Goal: Information Seeking & Learning: Learn about a topic

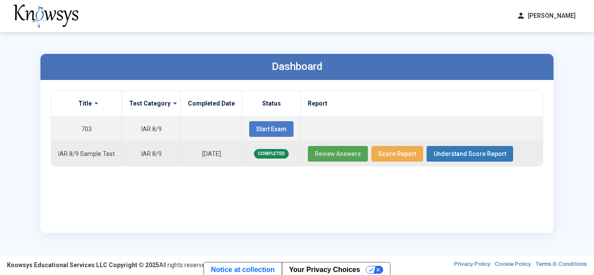
click at [337, 154] on span "Review Answers" at bounding box center [338, 153] width 46 height 7
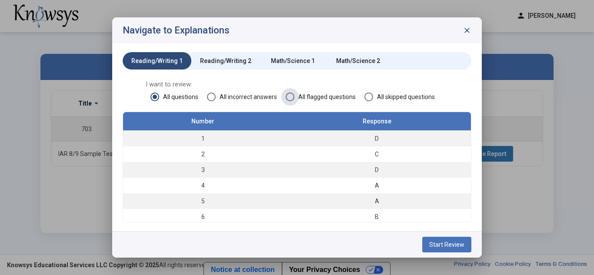
click at [317, 95] on span "All flagged questions" at bounding box center [324, 97] width 61 height 9
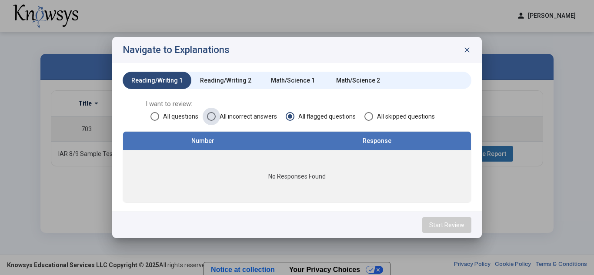
click at [240, 115] on span "All incorrect answers" at bounding box center [246, 116] width 61 height 9
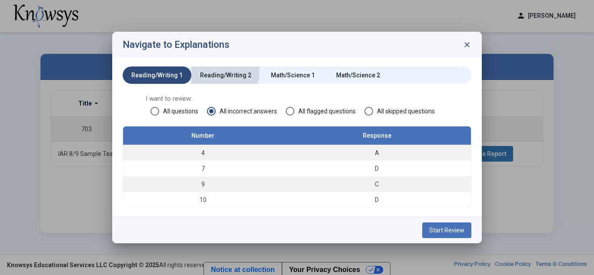
click at [209, 71] on div "Reading/Writing 2" at bounding box center [225, 75] width 51 height 9
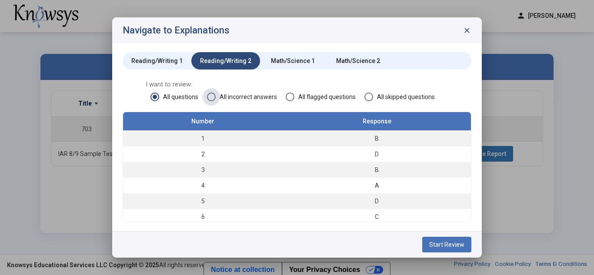
click at [230, 93] on span "All incorrect answers" at bounding box center [246, 97] width 61 height 9
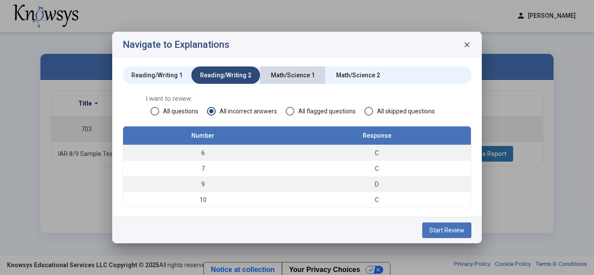
click at [282, 75] on div "Math/Science 1" at bounding box center [293, 75] width 44 height 9
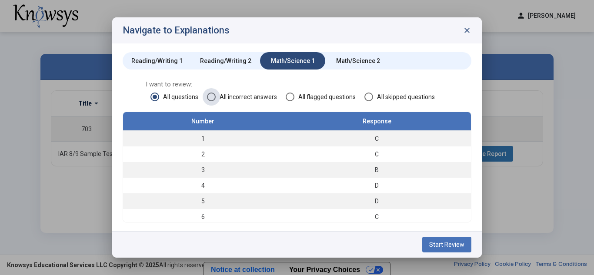
click at [241, 93] on span "All incorrect answers" at bounding box center [246, 97] width 61 height 9
click at [237, 97] on span "All incorrect answers" at bounding box center [246, 97] width 61 height 9
click at [201, 169] on td "5" at bounding box center [203, 170] width 160 height 16
click at [199, 170] on td "5" at bounding box center [203, 170] width 160 height 16
click at [442, 244] on span "Start Review" at bounding box center [446, 244] width 35 height 7
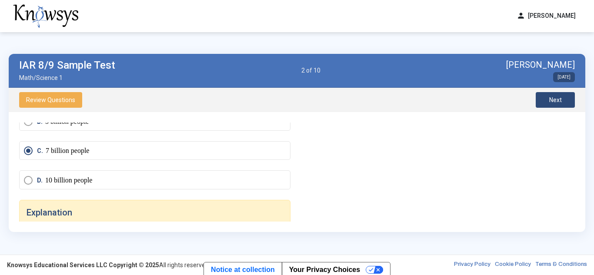
scroll to position [554, 0]
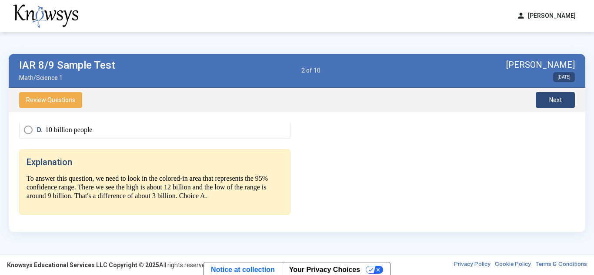
click at [556, 90] on div "Review Questions Next" at bounding box center [297, 100] width 577 height 24
click at [553, 99] on span "Next" at bounding box center [555, 100] width 13 height 7
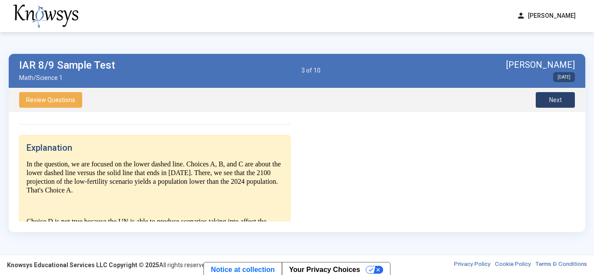
click at [553, 99] on span "Next" at bounding box center [555, 100] width 13 height 7
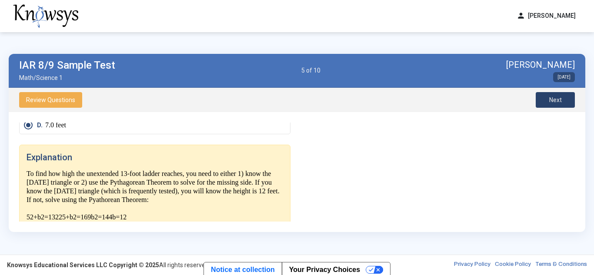
click at [553, 99] on span "Next" at bounding box center [555, 100] width 13 height 7
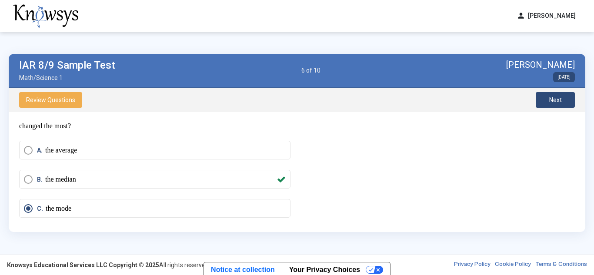
scroll to position [0, 0]
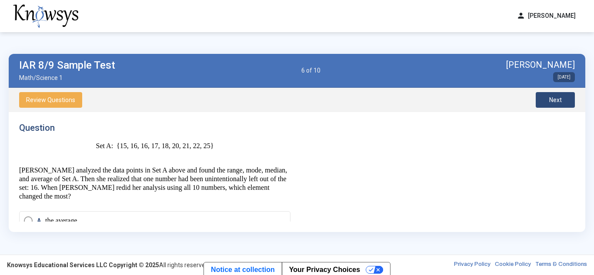
drag, startPoint x: 111, startPoint y: 145, endPoint x: 243, endPoint y: 154, distance: 132.1
click at [243, 154] on p "Set A: {15, 16, 16, 17, 18, 20, 21, 22, 25}" at bounding box center [154, 150] width 271 height 17
click at [204, 181] on p "[PERSON_NAME] analyzed the data points in Set A above and found the range, mode…" at bounding box center [154, 183] width 271 height 35
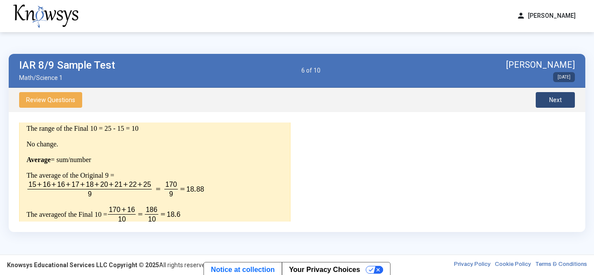
scroll to position [487, 0]
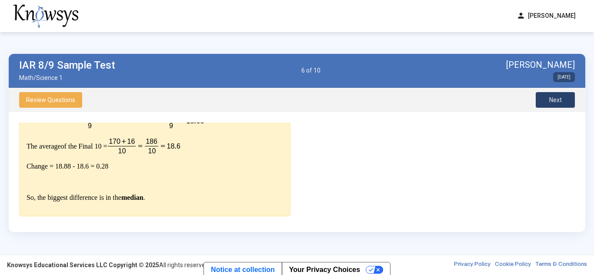
click at [547, 95] on button "Next" at bounding box center [555, 100] width 39 height 16
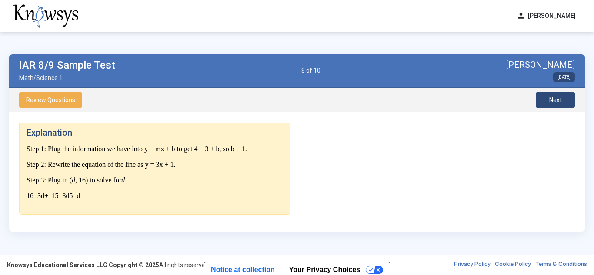
scroll to position [165, 0]
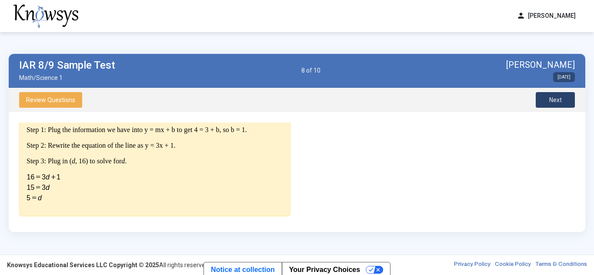
click at [547, 95] on button "Next" at bounding box center [555, 100] width 39 height 16
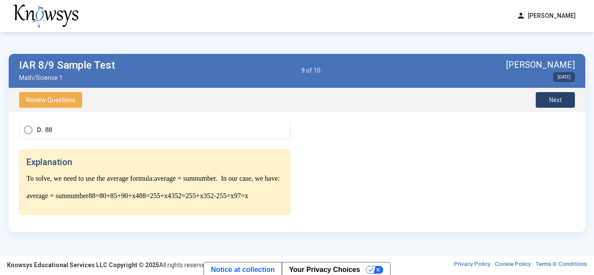
click at [547, 95] on button "Next" at bounding box center [555, 100] width 39 height 16
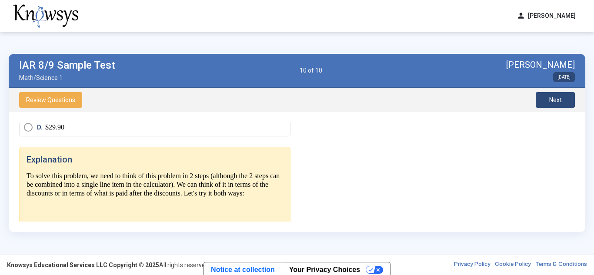
scroll to position [337, 0]
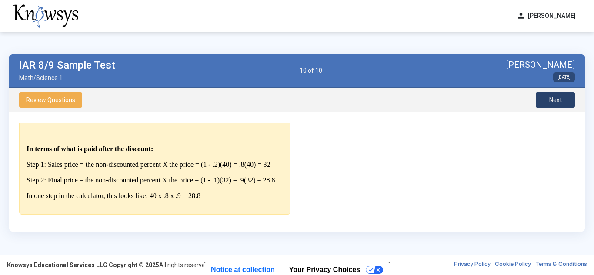
click at [547, 95] on button "Next" at bounding box center [555, 100] width 39 height 16
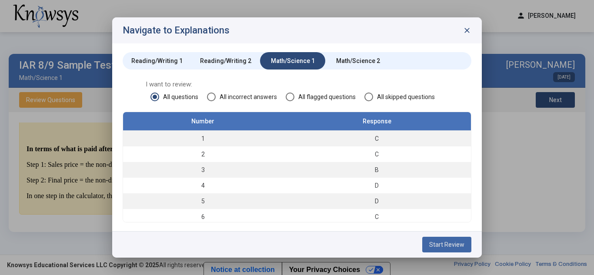
click at [457, 241] on span "Start Review" at bounding box center [446, 244] width 35 height 7
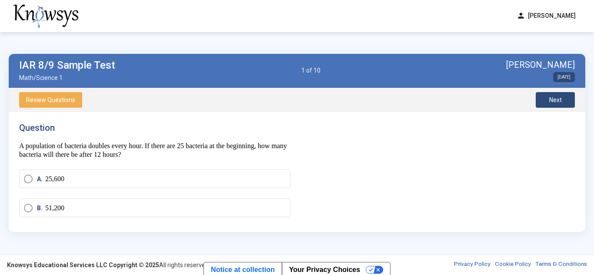
click at [556, 100] on span "Next" at bounding box center [555, 100] width 13 height 7
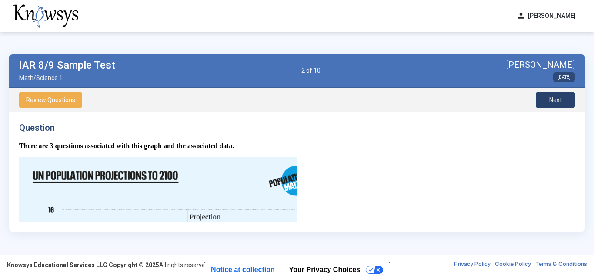
click at [556, 100] on span "Next" at bounding box center [555, 100] width 13 height 7
click at [556, 104] on button "Next" at bounding box center [555, 100] width 39 height 16
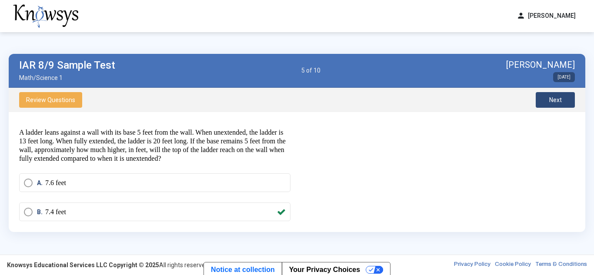
scroll to position [14, 0]
drag, startPoint x: 50, startPoint y: 142, endPoint x: 144, endPoint y: 149, distance: 94.6
click at [144, 149] on p "A ladder leans against a wall with its base 5 feet from the wall. When unextend…" at bounding box center [154, 145] width 271 height 35
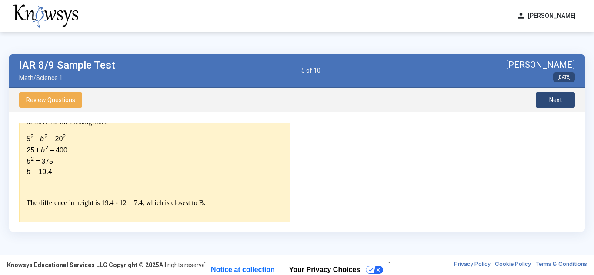
scroll to position [328, 0]
drag, startPoint x: 100, startPoint y: 200, endPoint x: 114, endPoint y: 203, distance: 13.7
click at [114, 203] on p "The difference in height is 19.4 - 12 = 7.4, which is closest to B." at bounding box center [155, 203] width 257 height 9
click at [111, 193] on div "To find how high the unextended 13-foot ladder reaches, you need to either 1) k…" at bounding box center [155, 112] width 257 height 223
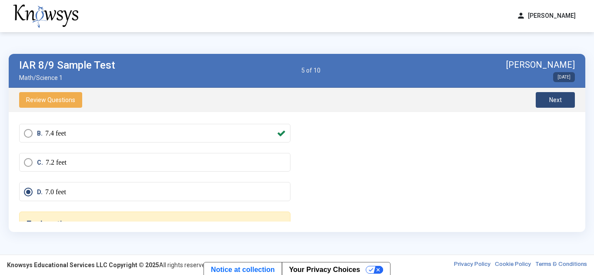
scroll to position [189, 0]
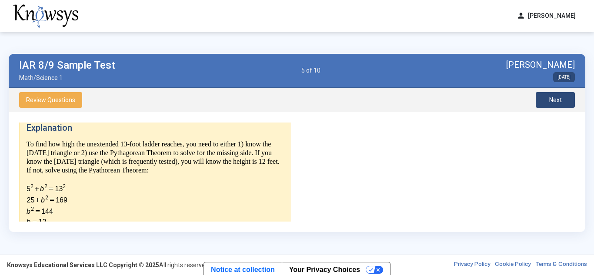
drag, startPoint x: 23, startPoint y: 182, endPoint x: 69, endPoint y: 180, distance: 46.1
click at [69, 180] on div "Explanation To find how high the unextended 13-foot ladder reaches, you need to…" at bounding box center [154, 246] width 271 height 262
click at [91, 184] on p "To find how high the unextended 13-foot ladder reaches, you need to either 1) k…" at bounding box center [155, 183] width 257 height 86
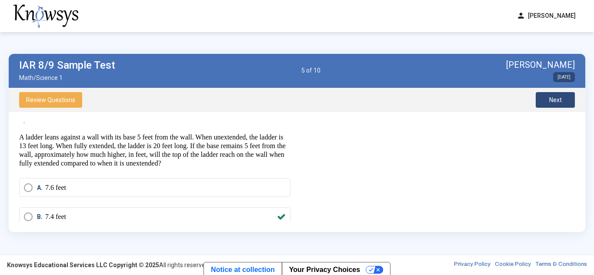
scroll to position [0, 0]
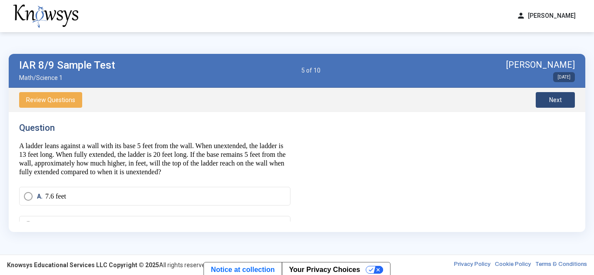
drag, startPoint x: 294, startPoint y: 139, endPoint x: 290, endPoint y: 150, distance: 12.4
click at [290, 150] on div "Question A ladder leans against a wall with its base 5 feet from the wall. When…" at bounding box center [158, 172] width 278 height 99
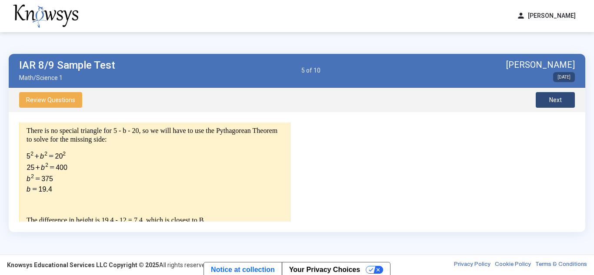
scroll to position [255, 0]
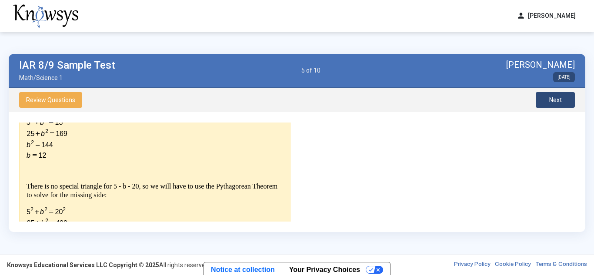
click at [557, 98] on span "Next" at bounding box center [555, 100] width 13 height 7
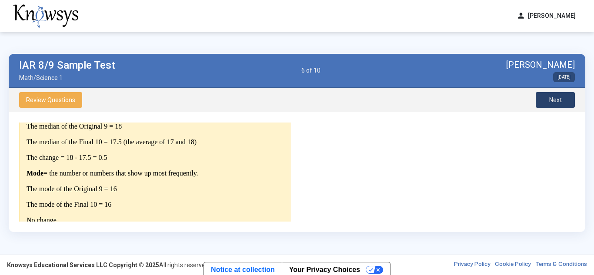
click at [557, 98] on span "Next" at bounding box center [555, 100] width 13 height 7
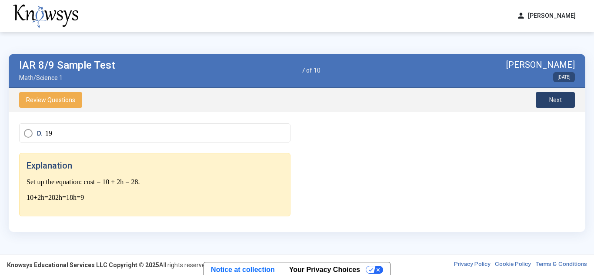
click at [557, 98] on span "Next" at bounding box center [555, 100] width 13 height 7
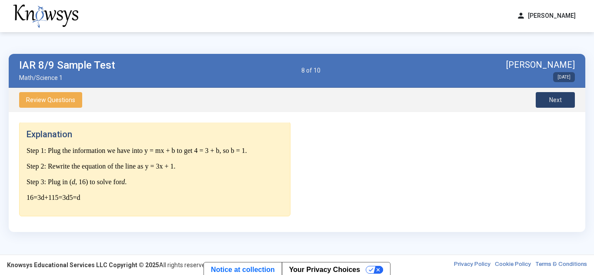
click at [557, 98] on span "Next" at bounding box center [555, 100] width 13 height 7
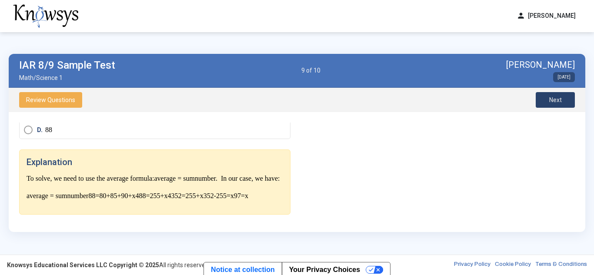
click at [557, 98] on span "Next" at bounding box center [555, 100] width 13 height 7
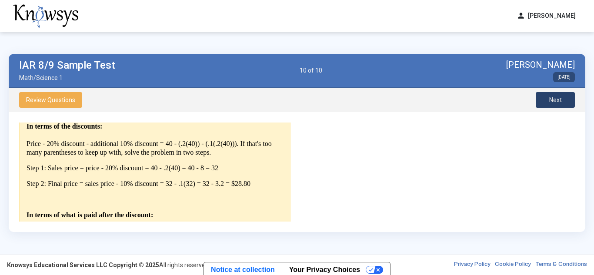
click at [543, 102] on button "Next" at bounding box center [555, 100] width 39 height 16
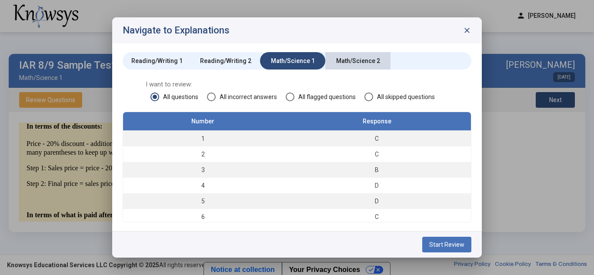
click at [357, 60] on div "Math/Science 2" at bounding box center [358, 61] width 44 height 9
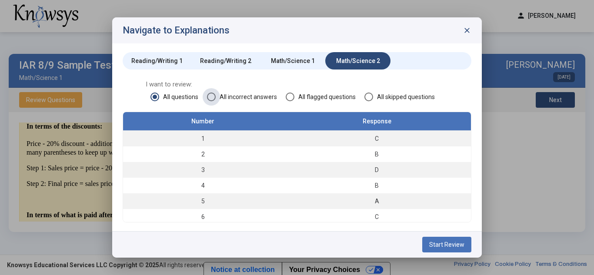
click at [236, 94] on span "All incorrect answers" at bounding box center [246, 97] width 61 height 9
click at [201, 139] on td "2" at bounding box center [203, 139] width 160 height 16
click at [447, 243] on span "Start Review" at bounding box center [446, 244] width 35 height 7
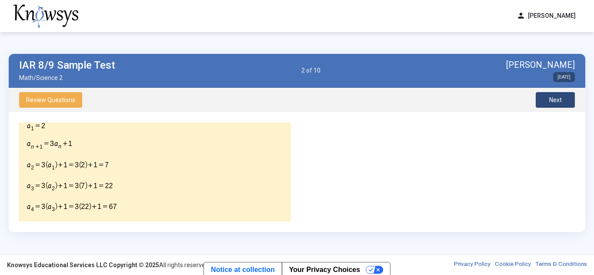
scroll to position [190, 0]
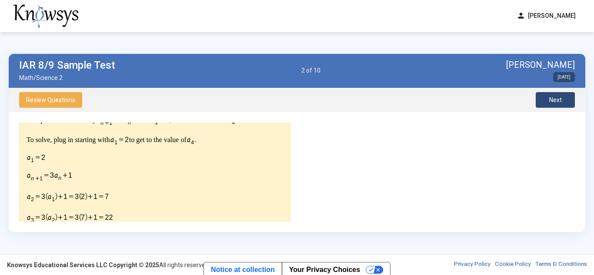
drag, startPoint x: 31, startPoint y: 159, endPoint x: 50, endPoint y: 156, distance: 19.8
click at [50, 156] on p at bounding box center [155, 158] width 257 height 11
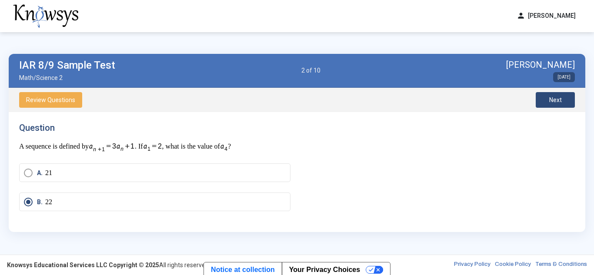
scroll to position [0, 0]
drag, startPoint x: 154, startPoint y: 146, endPoint x: 177, endPoint y: 141, distance: 24.4
click at [177, 142] on p "A sequence is defined by . If , what is the value of ?" at bounding box center [154, 147] width 271 height 11
click at [123, 156] on div "Question A sequence is defined by . If , what is the value of ? A. 21 B. 22 C. …" at bounding box center [158, 172] width 278 height 99
drag, startPoint x: 99, startPoint y: 146, endPoint x: 122, endPoint y: 147, distance: 23.1
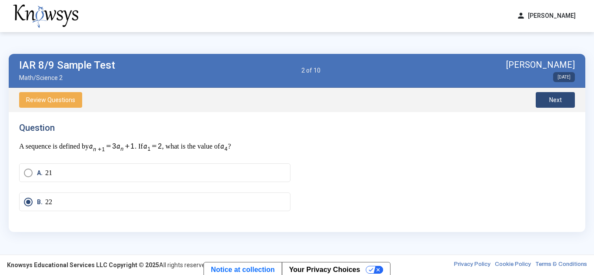
click at [122, 147] on img at bounding box center [112, 147] width 46 height 11
drag, startPoint x: 243, startPoint y: 145, endPoint x: 248, endPoint y: 145, distance: 5.2
click at [228, 145] on img at bounding box center [224, 148] width 8 height 10
drag, startPoint x: 98, startPoint y: 148, endPoint x: 155, endPoint y: 145, distance: 57.0
click at [155, 145] on p "A sequence is defined by . If , what is the value of ?" at bounding box center [154, 147] width 271 height 11
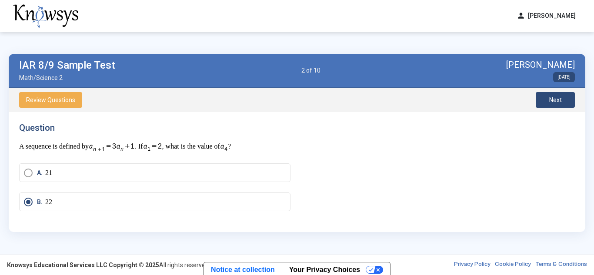
drag, startPoint x: 155, startPoint y: 145, endPoint x: 173, endPoint y: 148, distance: 17.7
click at [162, 148] on img at bounding box center [152, 147] width 19 height 11
click at [153, 146] on p "A sequence is defined by . If , what is the value of ?" at bounding box center [154, 147] width 271 height 11
drag, startPoint x: 153, startPoint y: 146, endPoint x: 167, endPoint y: 146, distance: 13.9
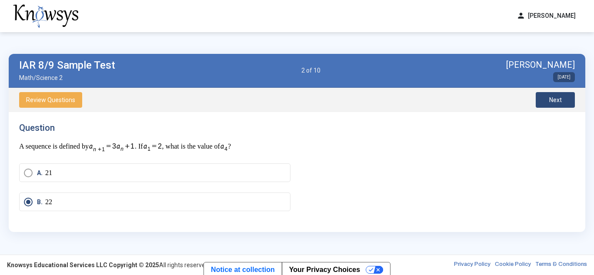
click at [167, 146] on p "A sequence is defined by . If , what is the value of ?" at bounding box center [154, 147] width 271 height 11
drag, startPoint x: 156, startPoint y: 144, endPoint x: 162, endPoint y: 145, distance: 6.1
click at [162, 145] on img at bounding box center [152, 147] width 19 height 11
drag, startPoint x: 99, startPoint y: 144, endPoint x: 113, endPoint y: 145, distance: 14.8
click at [113, 145] on img at bounding box center [112, 147] width 46 height 11
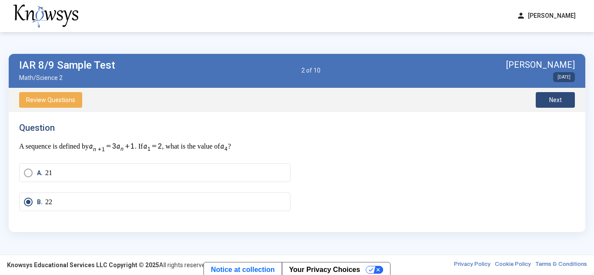
drag, startPoint x: 101, startPoint y: 146, endPoint x: 121, endPoint y: 147, distance: 20.0
click at [121, 147] on img at bounding box center [112, 147] width 46 height 11
drag, startPoint x: 123, startPoint y: 144, endPoint x: 135, endPoint y: 144, distance: 11.7
click at [135, 144] on img at bounding box center [112, 147] width 46 height 11
drag, startPoint x: 127, startPoint y: 145, endPoint x: 133, endPoint y: 144, distance: 5.8
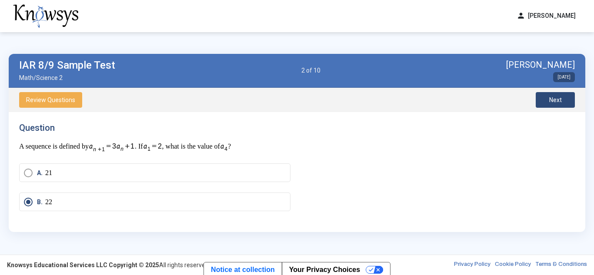
click at [133, 144] on img at bounding box center [112, 147] width 46 height 11
drag, startPoint x: 124, startPoint y: 148, endPoint x: 132, endPoint y: 147, distance: 8.4
click at [132, 147] on img at bounding box center [112, 147] width 46 height 11
drag, startPoint x: 145, startPoint y: 146, endPoint x: 223, endPoint y: 156, distance: 78.9
click at [223, 156] on div "Question A sequence is defined by . If , what is the value of ? A. 21 B. 22 C. …" at bounding box center [158, 172] width 278 height 99
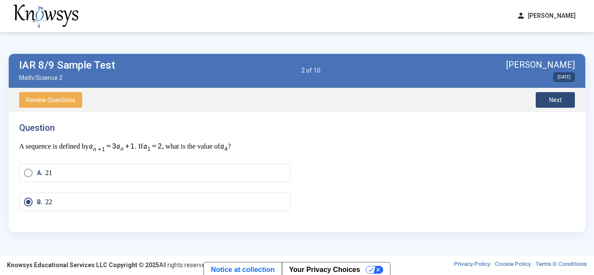
click at [160, 131] on h4 "Question" at bounding box center [154, 128] width 271 height 10
drag, startPoint x: 19, startPoint y: 144, endPoint x: 251, endPoint y: 144, distance: 231.8
click at [251, 144] on p "A sequence is defined by . If , what is the value of ?" at bounding box center [154, 147] width 271 height 11
click at [204, 125] on h4 "Question" at bounding box center [154, 128] width 271 height 10
click at [160, 149] on img at bounding box center [152, 147] width 19 height 11
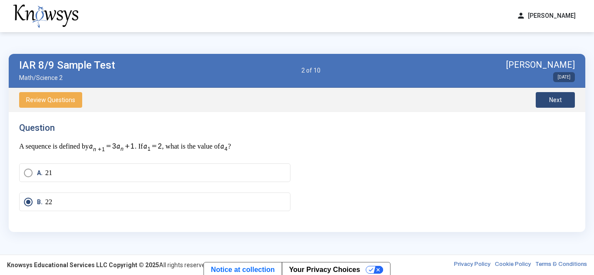
drag, startPoint x: 160, startPoint y: 149, endPoint x: 183, endPoint y: 145, distance: 22.9
click at [183, 145] on p "A sequence is defined by . If , what is the value of ?" at bounding box center [154, 147] width 271 height 11
drag, startPoint x: 101, startPoint y: 148, endPoint x: 155, endPoint y: 147, distance: 53.9
click at [155, 147] on p "A sequence is defined by . If , what is the value of ?" at bounding box center [154, 147] width 271 height 11
drag, startPoint x: 155, startPoint y: 147, endPoint x: 171, endPoint y: 147, distance: 16.5
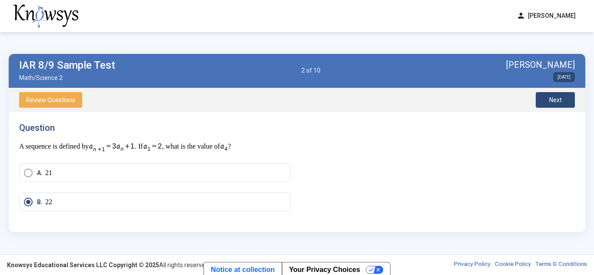
click at [162, 147] on img at bounding box center [152, 147] width 19 height 11
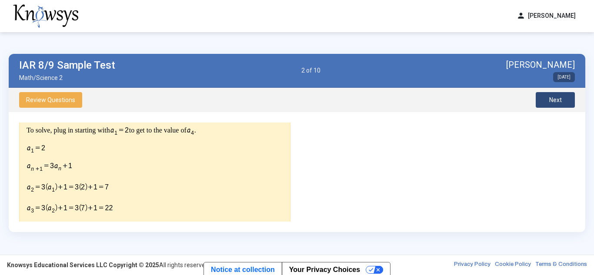
scroll to position [200, 0]
drag, startPoint x: 76, startPoint y: 208, endPoint x: 87, endPoint y: 207, distance: 11.8
click at [87, 207] on img at bounding box center [72, 198] width 90 height 74
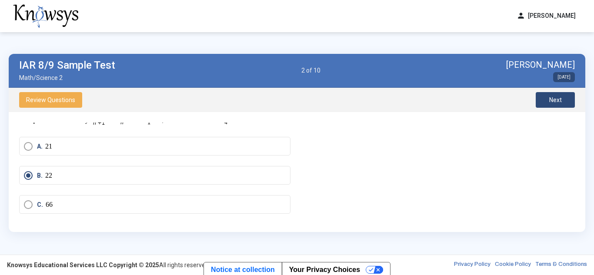
scroll to position [0, 0]
drag, startPoint x: 94, startPoint y: 144, endPoint x: 198, endPoint y: 145, distance: 103.9
click at [198, 145] on p "A sequence is defined by . If , what is the value of ?" at bounding box center [154, 147] width 271 height 11
click at [216, 147] on p "A sequence is defined by . If , what is the value of ?" at bounding box center [154, 147] width 271 height 11
drag, startPoint x: 97, startPoint y: 147, endPoint x: 177, endPoint y: 147, distance: 79.6
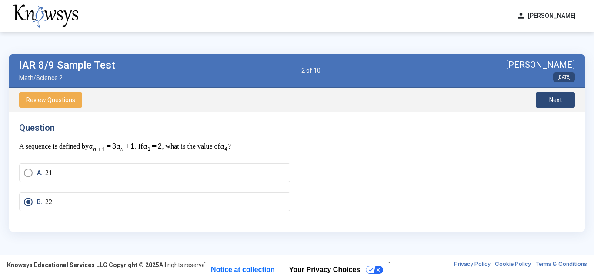
click at [177, 147] on p "A sequence is defined by . If , what is the value of ?" at bounding box center [154, 147] width 271 height 11
click at [186, 146] on p "A sequence is defined by . If , what is the value of ?" at bounding box center [154, 147] width 271 height 11
drag, startPoint x: 153, startPoint y: 147, endPoint x: 175, endPoint y: 146, distance: 21.8
click at [175, 146] on p "A sequence is defined by . If , what is the value of ?" at bounding box center [154, 147] width 271 height 11
drag, startPoint x: 196, startPoint y: 147, endPoint x: 117, endPoint y: 147, distance: 78.7
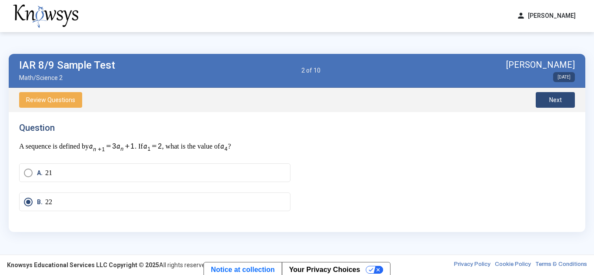
click at [117, 147] on p "A sequence is defined by . If , what is the value of ?" at bounding box center [154, 147] width 271 height 11
click at [166, 136] on div "Question A sequence is defined by . If , what is the value of ?" at bounding box center [154, 138] width 271 height 30
click at [134, 142] on img at bounding box center [112, 147] width 46 height 11
drag, startPoint x: 134, startPoint y: 142, endPoint x: 148, endPoint y: 140, distance: 14.0
click at [148, 140] on div "Question A sequence is defined by . If , what is the value of ?" at bounding box center [154, 138] width 271 height 30
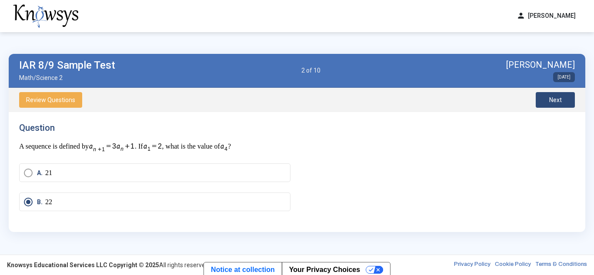
drag, startPoint x: 103, startPoint y: 146, endPoint x: 182, endPoint y: 142, distance: 79.7
click at [182, 142] on p "A sequence is defined by . If , what is the value of ?" at bounding box center [154, 147] width 271 height 11
drag, startPoint x: 98, startPoint y: 144, endPoint x: 182, endPoint y: 150, distance: 83.7
click at [182, 150] on p "A sequence is defined by . If , what is the value of ?" at bounding box center [154, 147] width 271 height 11
drag, startPoint x: 120, startPoint y: 144, endPoint x: 168, endPoint y: 147, distance: 48.3
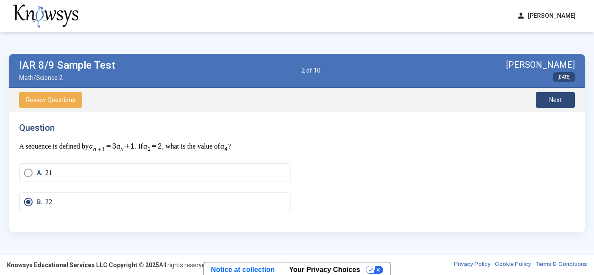
click at [168, 147] on p "A sequence is defined by . If , what is the value of ?" at bounding box center [154, 147] width 271 height 11
drag, startPoint x: 99, startPoint y: 148, endPoint x: 174, endPoint y: 148, distance: 74.8
click at [174, 148] on p "A sequence is defined by . If , what is the value of ?" at bounding box center [154, 147] width 271 height 11
drag, startPoint x: 97, startPoint y: 146, endPoint x: 135, endPoint y: 147, distance: 38.3
click at [135, 147] on p "A sequence is defined by . If , what is the value of ?" at bounding box center [154, 147] width 271 height 11
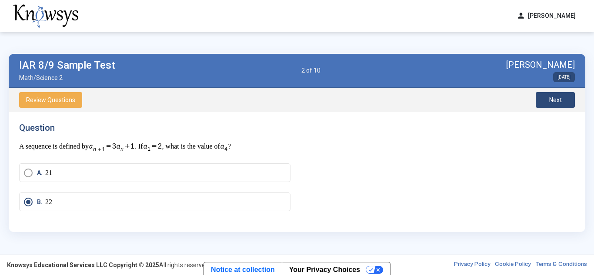
click at [148, 145] on p "A sequence is defined by . If , what is the value of ?" at bounding box center [154, 147] width 271 height 11
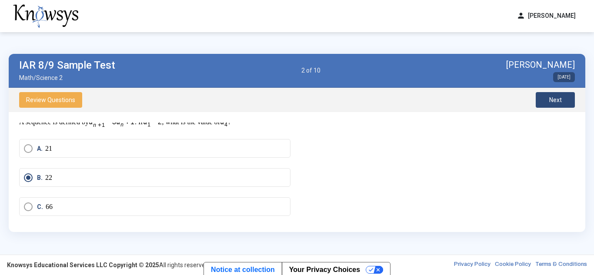
scroll to position [233, 0]
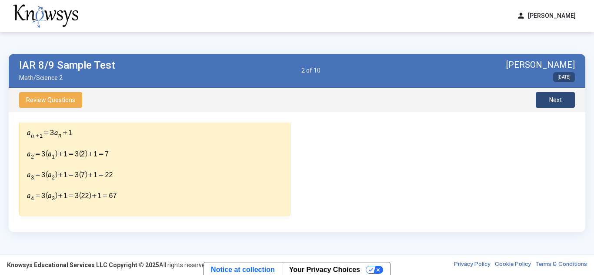
click at [557, 100] on span "Next" at bounding box center [555, 100] width 13 height 7
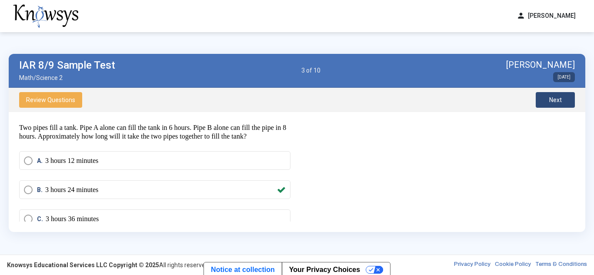
scroll to position [0, 0]
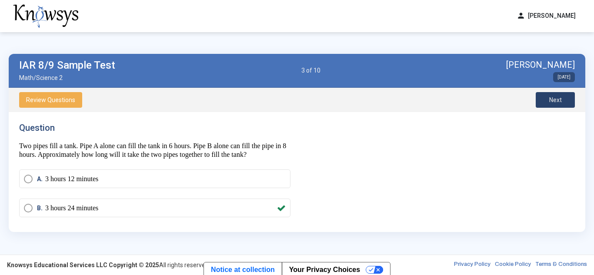
click at [544, 101] on button "Next" at bounding box center [555, 100] width 39 height 16
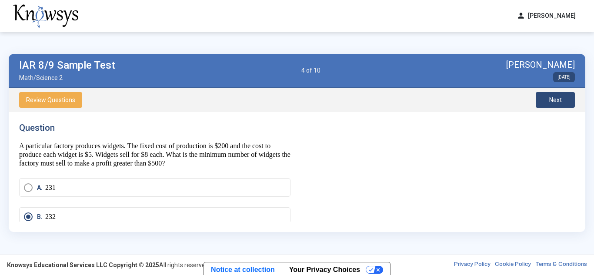
drag, startPoint x: 294, startPoint y: 140, endPoint x: 295, endPoint y: 158, distance: 17.9
click at [295, 158] on div "Question A particular factory produces widgets. The fixed cost of production is…" at bounding box center [158, 172] width 278 height 99
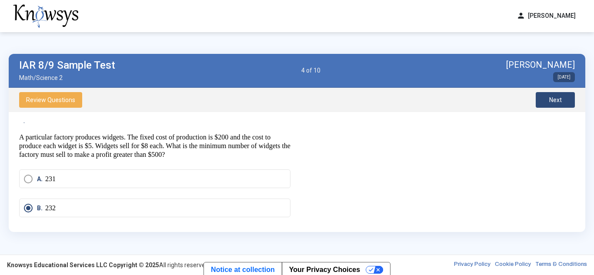
scroll to position [7, 0]
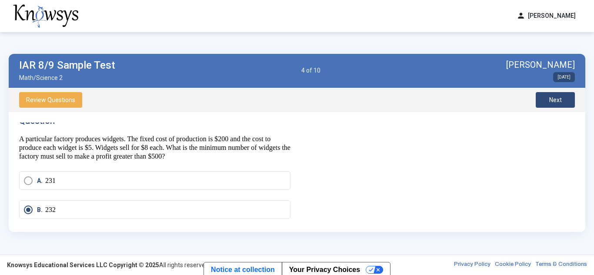
click at [146, 135] on p "A particular factory produces widgets. The fixed cost of production is $200 and…" at bounding box center [154, 148] width 271 height 26
drag, startPoint x: 110, startPoint y: 140, endPoint x: 129, endPoint y: 137, distance: 19.0
click at [129, 137] on p "A particular factory produces widgets. The fixed cost of production is $200 and…" at bounding box center [154, 148] width 271 height 26
click at [191, 137] on p "A particular factory produces widgets. The fixed cost of production is $200 and…" at bounding box center [154, 148] width 271 height 26
drag, startPoint x: 80, startPoint y: 139, endPoint x: 93, endPoint y: 137, distance: 12.7
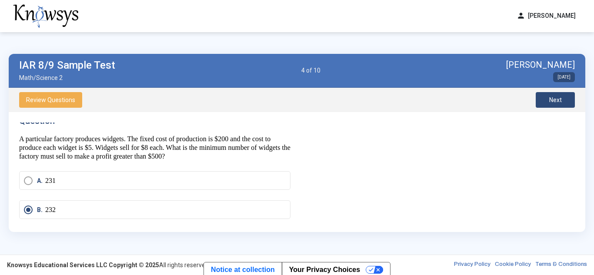
click at [93, 137] on p "A particular factory produces widgets. The fixed cost of production is $200 and…" at bounding box center [154, 148] width 271 height 26
click at [150, 139] on p "A particular factory produces widgets. The fixed cost of production is $200 and…" at bounding box center [154, 148] width 271 height 26
drag, startPoint x: 210, startPoint y: 157, endPoint x: 236, endPoint y: 163, distance: 25.9
click at [236, 163] on div "Question A particular factory produces widgets. The fixed cost of production is…" at bounding box center [158, 172] width 278 height 99
click at [237, 160] on p "A particular factory produces widgets. The fixed cost of production is $200 and…" at bounding box center [154, 148] width 271 height 26
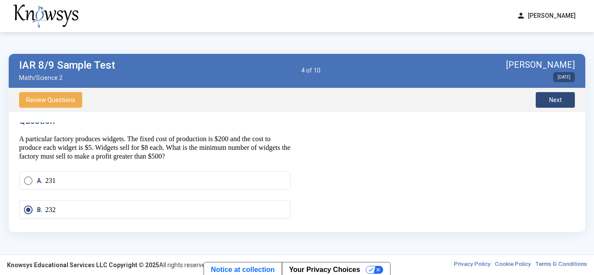
drag, startPoint x: 162, startPoint y: 147, endPoint x: 177, endPoint y: 150, distance: 14.8
click at [177, 150] on p "A particular factory produces widgets. The fixed cost of production is $200 and…" at bounding box center [154, 148] width 271 height 26
click at [182, 149] on p "A particular factory produces widgets. The fixed cost of production is $200 and…" at bounding box center [154, 148] width 271 height 26
drag, startPoint x: 163, startPoint y: 147, endPoint x: 189, endPoint y: 147, distance: 26.5
click at [189, 147] on p "A particular factory produces widgets. The fixed cost of production is $200 and…" at bounding box center [154, 148] width 271 height 26
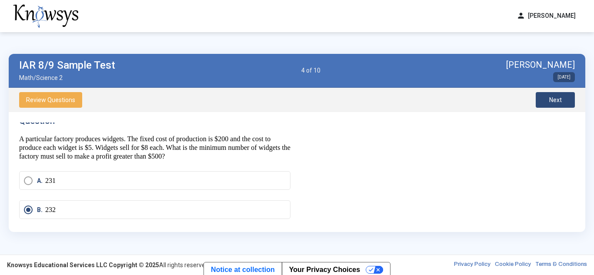
drag, startPoint x: 234, startPoint y: 139, endPoint x: 272, endPoint y: 140, distance: 38.3
click at [272, 140] on p "A particular factory produces widgets. The fixed cost of production is $200 and…" at bounding box center [154, 148] width 271 height 26
drag, startPoint x: 107, startPoint y: 144, endPoint x: 100, endPoint y: 146, distance: 7.1
click at [100, 146] on p "A particular factory produces widgets. The fixed cost of production is $200 and…" at bounding box center [154, 148] width 271 height 26
click at [177, 140] on p "A particular factory produces widgets. The fixed cost of production is $200 and…" at bounding box center [154, 148] width 271 height 26
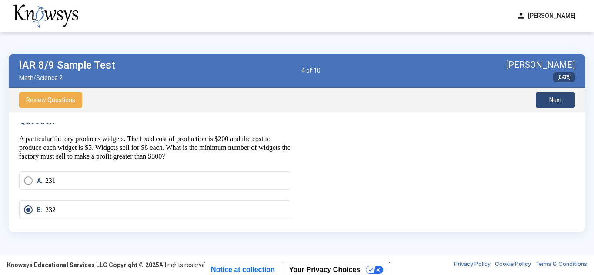
drag, startPoint x: 140, startPoint y: 139, endPoint x: 249, endPoint y: 140, distance: 108.7
click at [249, 140] on p "A particular factory produces widgets. The fixed cost of production is $200 and…" at bounding box center [154, 148] width 271 height 26
drag, startPoint x: 250, startPoint y: 140, endPoint x: 290, endPoint y: 140, distance: 39.6
click at [290, 140] on div "Question A particular factory produces widgets. The fixed cost of production is…" at bounding box center [158, 172] width 278 height 99
drag, startPoint x: 71, startPoint y: 146, endPoint x: 110, endPoint y: 146, distance: 38.7
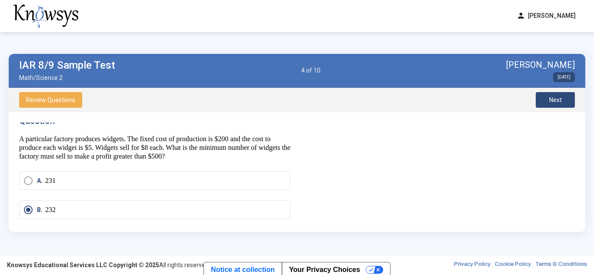
click at [110, 146] on p "A particular factory produces widgets. The fixed cost of production is $200 and…" at bounding box center [154, 148] width 271 height 26
drag, startPoint x: 112, startPoint y: 146, endPoint x: 173, endPoint y: 149, distance: 60.5
click at [173, 149] on p "A particular factory produces widgets. The fixed cost of production is $200 and…" at bounding box center [154, 148] width 271 height 26
click at [177, 149] on p "A particular factory produces widgets. The fixed cost of production is $200 and…" at bounding box center [154, 148] width 271 height 26
drag, startPoint x: 104, startPoint y: 147, endPoint x: 118, endPoint y: 146, distance: 14.4
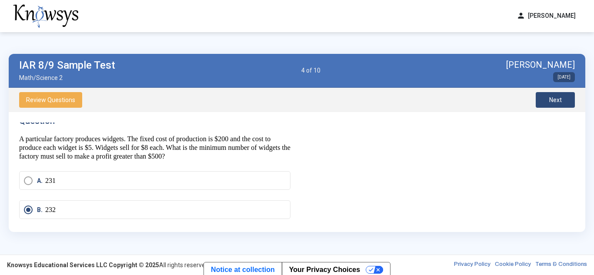
click at [118, 146] on p "A particular factory produces widgets. The fixed cost of production is $200 and…" at bounding box center [154, 148] width 271 height 26
drag, startPoint x: 161, startPoint y: 149, endPoint x: 173, endPoint y: 148, distance: 11.8
click at [173, 148] on p "A particular factory produces widgets. The fixed cost of production is $200 and…" at bounding box center [154, 148] width 271 height 26
drag, startPoint x: 97, startPoint y: 147, endPoint x: 112, endPoint y: 147, distance: 14.4
click at [112, 147] on p "A particular factory produces widgets. The fixed cost of production is $200 and…" at bounding box center [154, 148] width 271 height 26
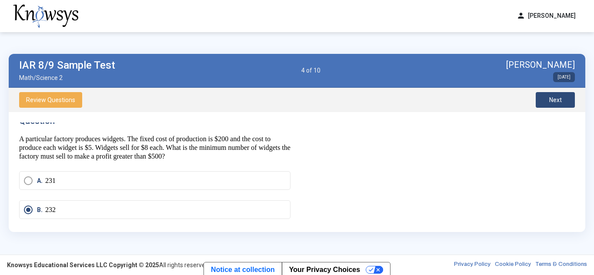
drag, startPoint x: 161, startPoint y: 148, endPoint x: 175, endPoint y: 148, distance: 14.4
click at [175, 148] on p "A particular factory produces widgets. The fixed cost of production is $200 and…" at bounding box center [154, 148] width 271 height 26
click at [183, 147] on p "A particular factory produces widgets. The fixed cost of production is $200 and…" at bounding box center [154, 148] width 271 height 26
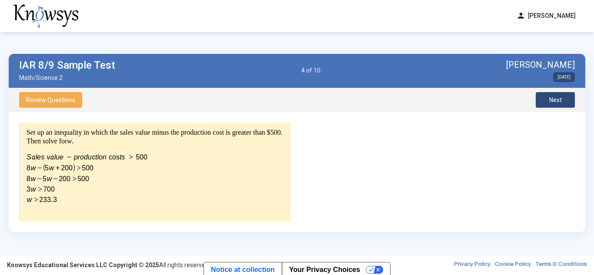
scroll to position [192, 0]
drag, startPoint x: 34, startPoint y: 167, endPoint x: 60, endPoint y: 166, distance: 26.6
click at [60, 166] on img at bounding box center [87, 177] width 121 height 51
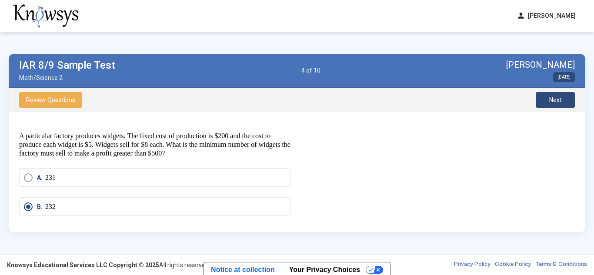
scroll to position [0, 0]
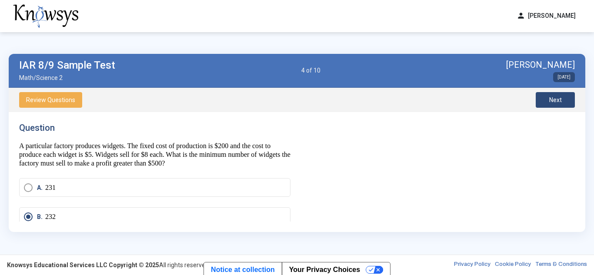
drag, startPoint x: 294, startPoint y: 142, endPoint x: 294, endPoint y: 156, distance: 13.9
click at [294, 156] on div "Question A particular factory produces widgets. The fixed cost of production is…" at bounding box center [158, 172] width 278 height 99
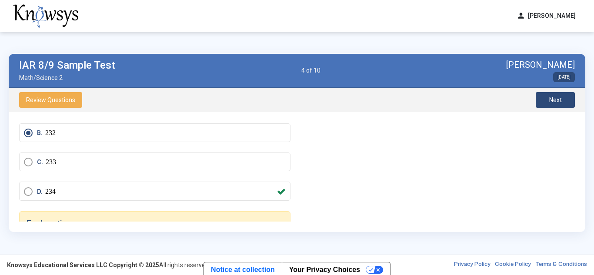
scroll to position [88, 0]
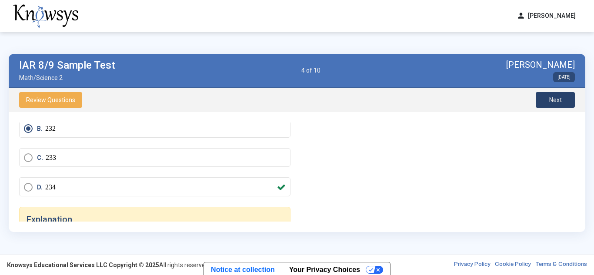
click at [564, 101] on button "Next" at bounding box center [555, 100] width 39 height 16
drag, startPoint x: 294, startPoint y: 170, endPoint x: 300, endPoint y: 144, distance: 26.3
click at [300, 144] on div "Question An investment of $1000 grows at 6% compound interest annually. How muc…" at bounding box center [297, 172] width 556 height 99
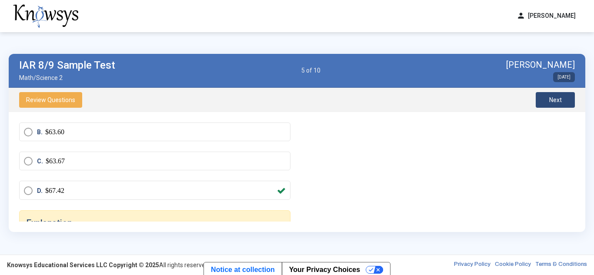
scroll to position [0, 0]
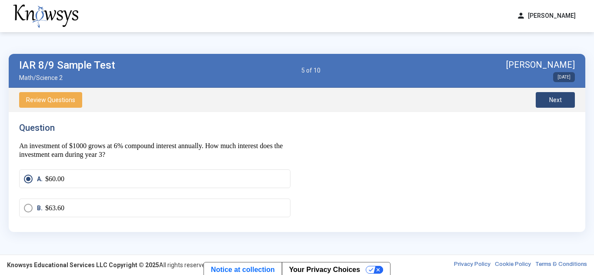
drag, startPoint x: 294, startPoint y: 143, endPoint x: 294, endPoint y: 162, distance: 19.1
click at [294, 162] on div "Question An investment of $1000 grows at 6% compound interest annually. How muc…" at bounding box center [158, 172] width 278 height 99
click at [309, 130] on div "Question An investment of $1000 grows at 6% compound interest annually. How muc…" at bounding box center [297, 172] width 556 height 99
click at [554, 103] on span "Next" at bounding box center [555, 100] width 13 height 7
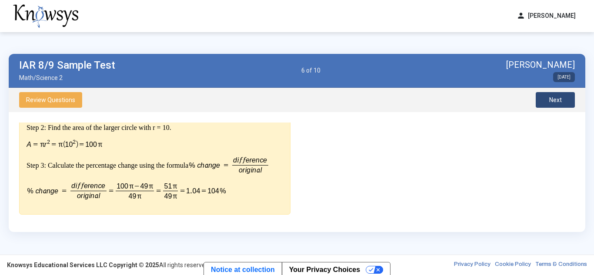
scroll to position [254, 0]
click at [558, 102] on span "Next" at bounding box center [555, 100] width 13 height 7
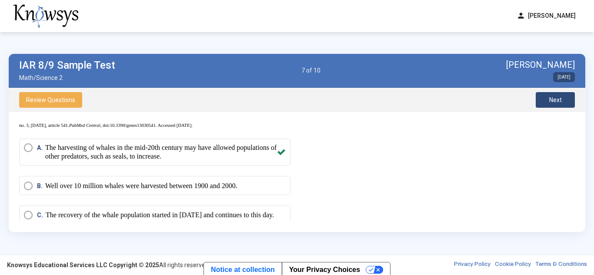
scroll to position [373, 0]
click at [556, 101] on span "Next" at bounding box center [555, 100] width 13 height 7
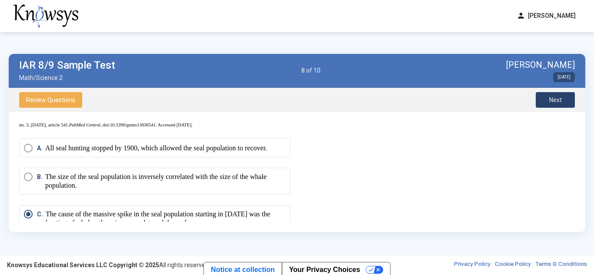
click at [555, 101] on span "Next" at bounding box center [555, 100] width 13 height 7
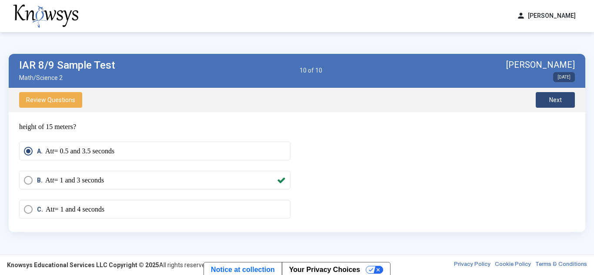
scroll to position [0, 0]
